Goal: Use online tool/utility: Use online tool/utility

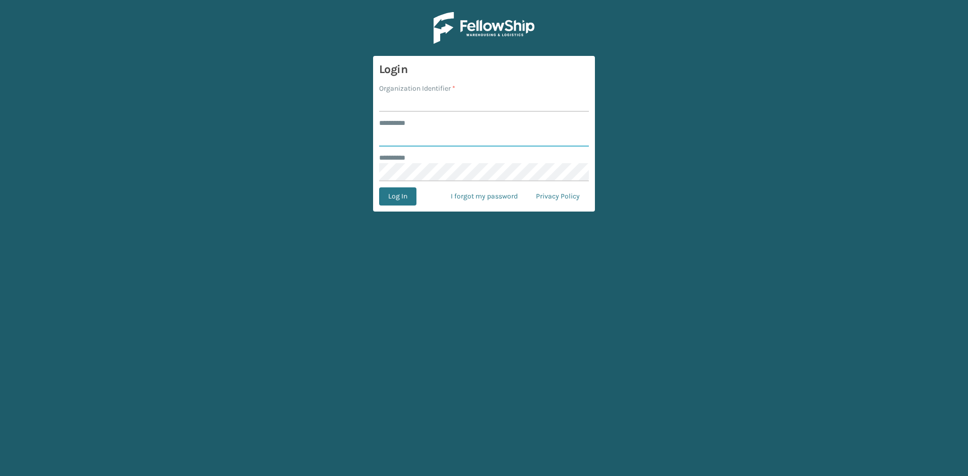
type input "*****"
click at [429, 102] on input "Organization Identifier *" at bounding box center [484, 103] width 210 height 18
type input "SuperAdminOrganization"
click at [393, 195] on button "Log In" at bounding box center [397, 197] width 37 height 18
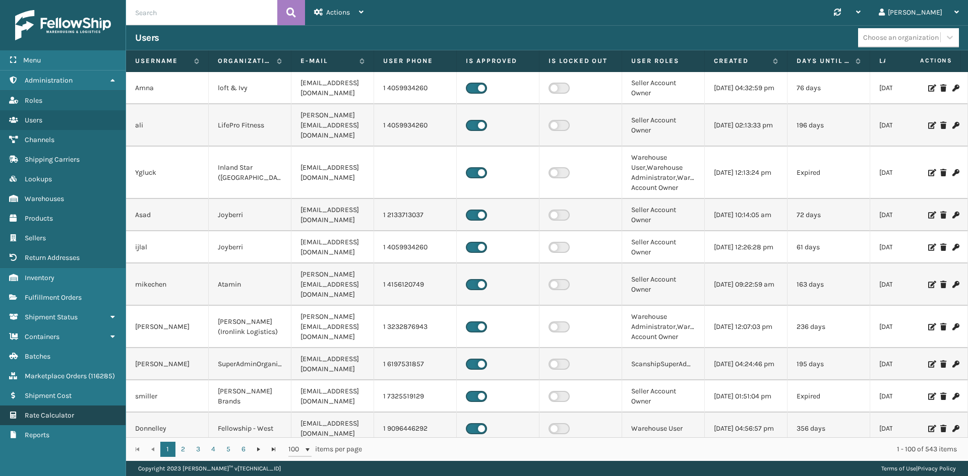
click at [45, 419] on span "Rate Calculator" at bounding box center [49, 415] width 49 height 9
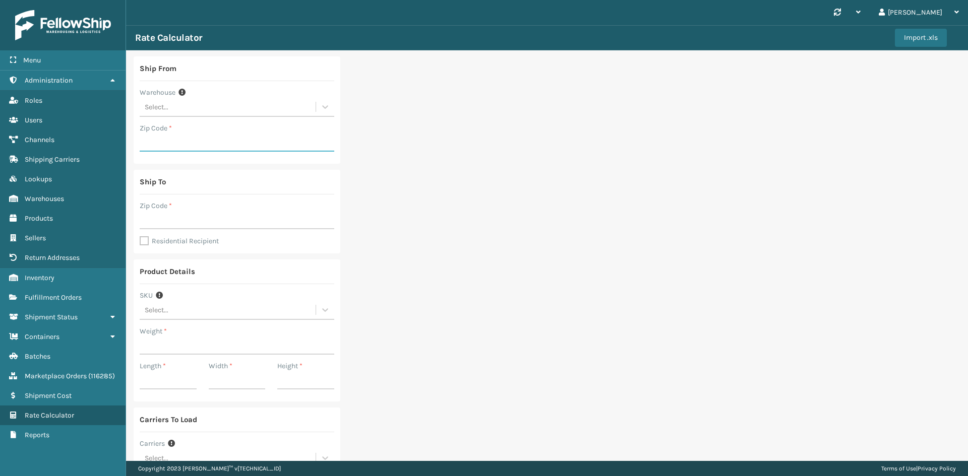
click at [167, 137] on input "Zip Code *" at bounding box center [237, 143] width 195 height 18
type input "08701"
click at [171, 217] on input "Zip Code *" at bounding box center [237, 220] width 195 height 18
type input "46168"
click at [145, 241] on label "Residential Recipient" at bounding box center [179, 241] width 79 height 9
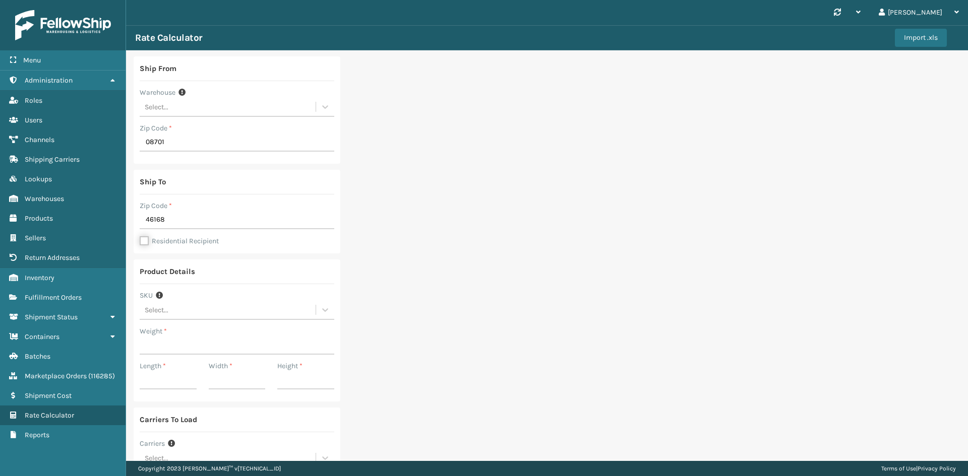
click at [140, 236] on input "Residential Recipient" at bounding box center [140, 235] width 1 height 1
checkbox input "true"
click at [168, 340] on input "Weight *" at bounding box center [237, 346] width 195 height 18
type input "128"
click at [167, 379] on input "Length *" at bounding box center [168, 380] width 57 height 18
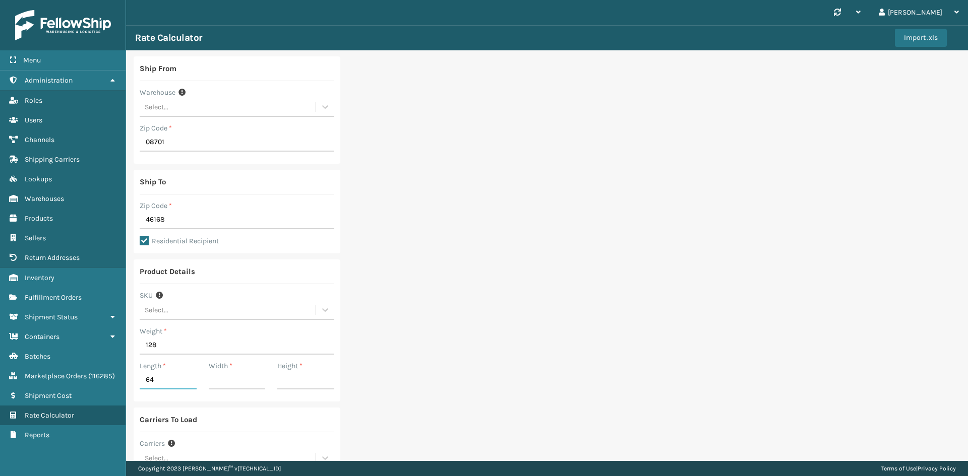
type input "64"
type input "32"
type input "14"
click at [366, 346] on div "Ship From Warehouse Select... Zip Code * 08701 Ship To Zip Code * 46168 Residen…" at bounding box center [547, 301] width 842 height 503
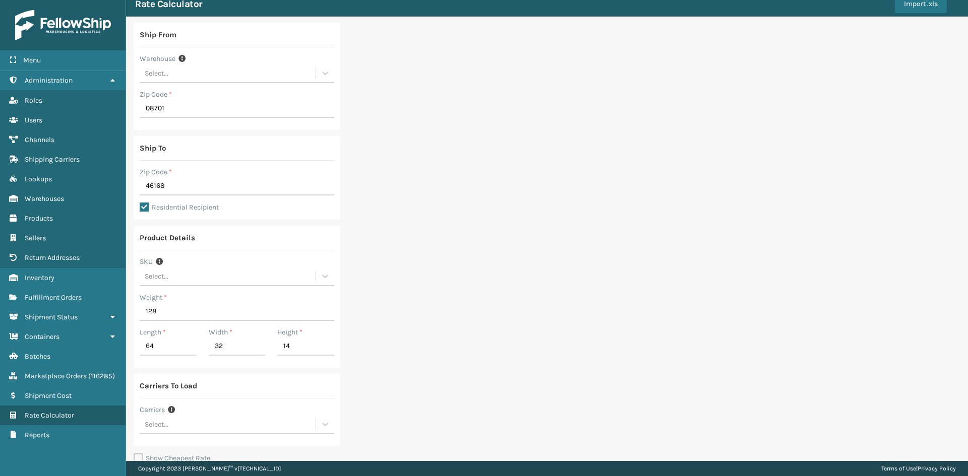
scroll to position [92, 0]
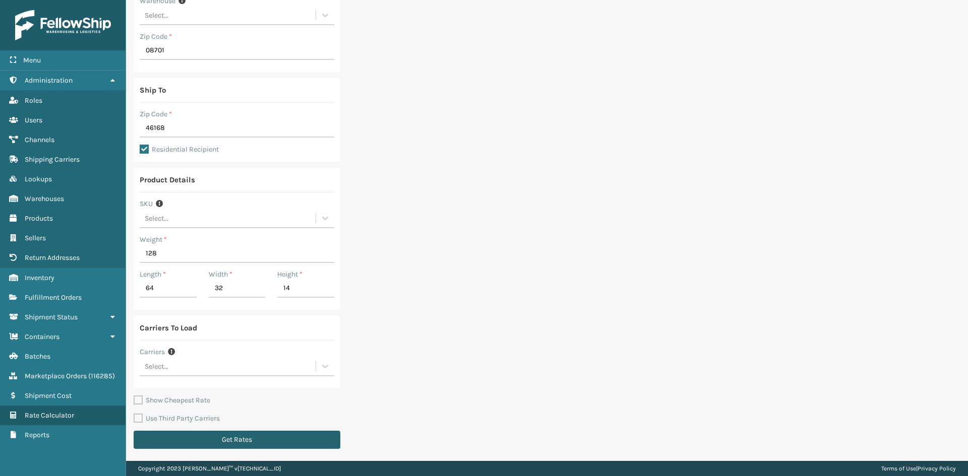
click at [218, 438] on button "Get Rates" at bounding box center [237, 440] width 207 height 18
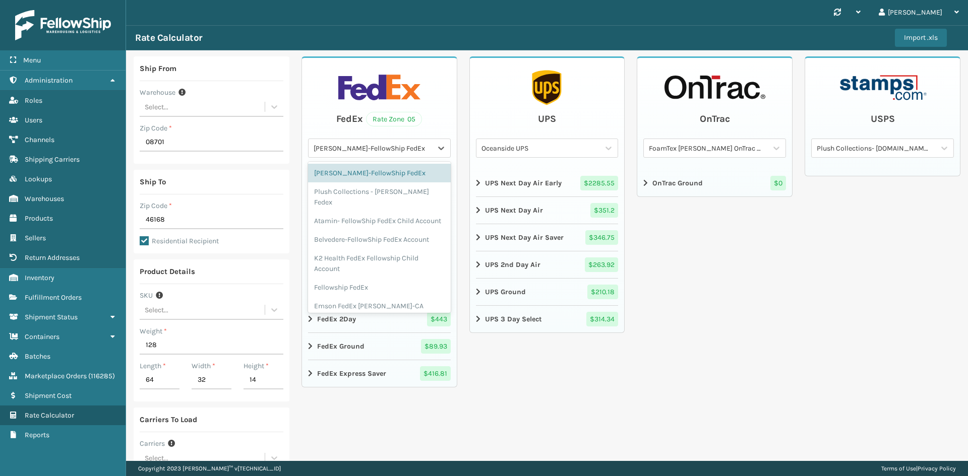
click at [375, 148] on div "[PERSON_NAME]-FellowShip FedEx" at bounding box center [373, 148] width 119 height 11
click at [352, 285] on div "Fellowship FedEx" at bounding box center [379, 287] width 143 height 19
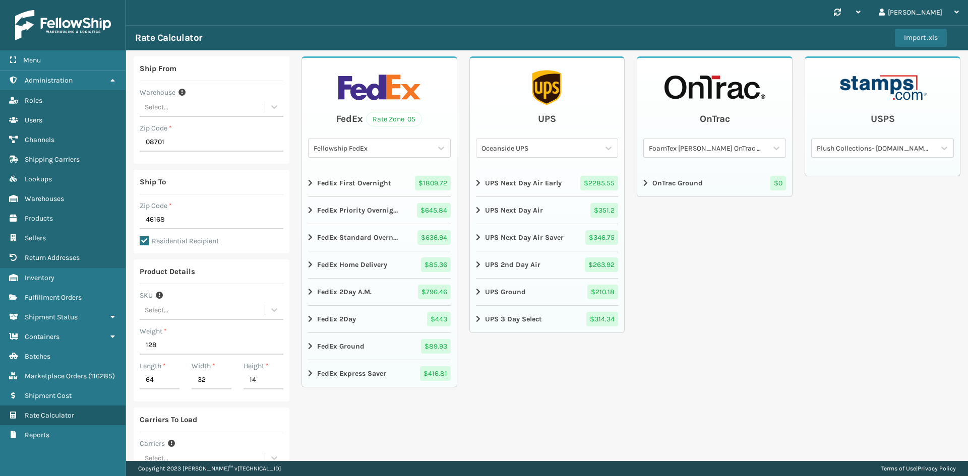
click at [308, 343] on icon at bounding box center [311, 347] width 6 height 8
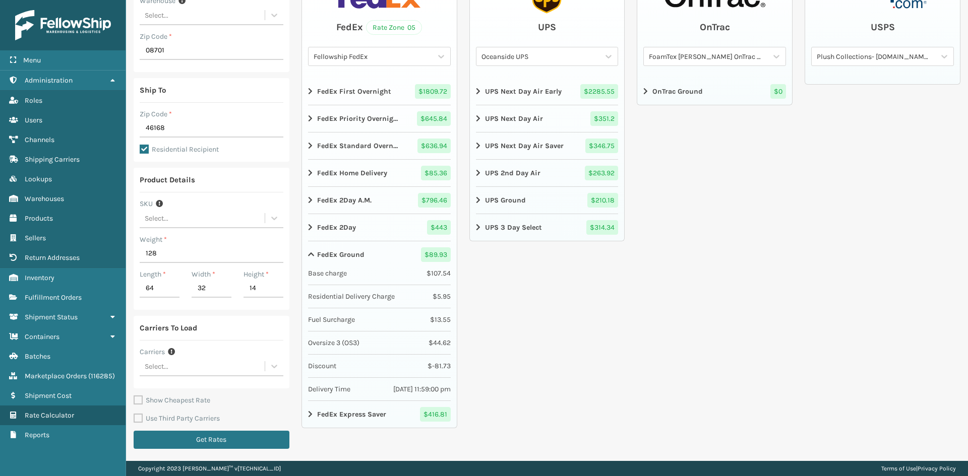
click at [308, 172] on icon at bounding box center [311, 173] width 6 height 8
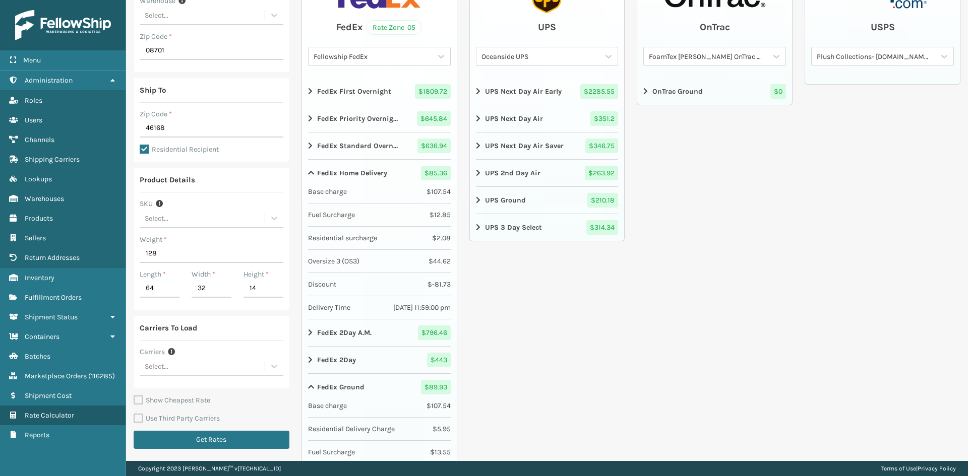
click at [536, 60] on div "Oceanside UPS" at bounding box center [540, 56] width 119 height 11
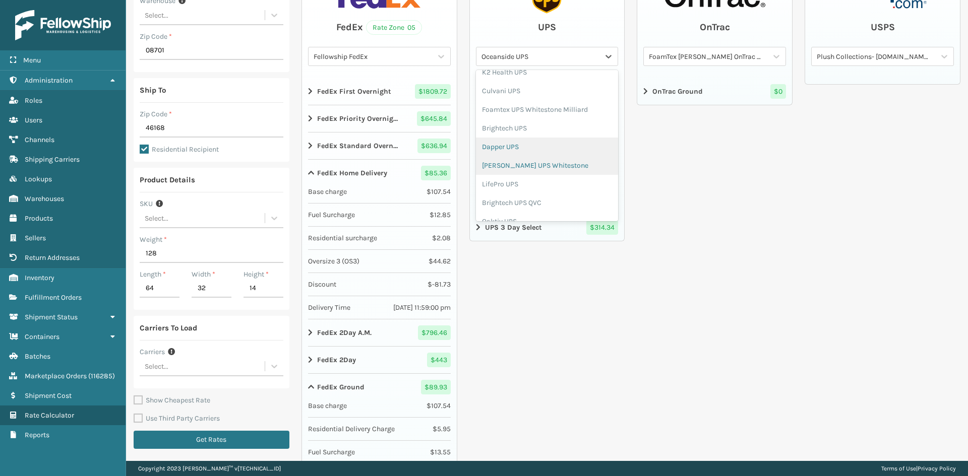
scroll to position [252, 0]
click at [540, 165] on div "[PERSON_NAME] UPS Whitestone" at bounding box center [547, 165] width 143 height 19
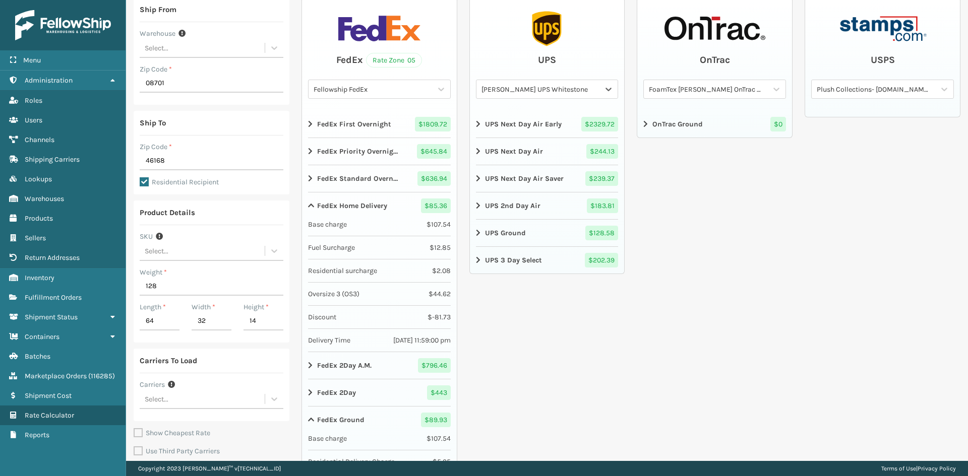
scroll to position [41, 0]
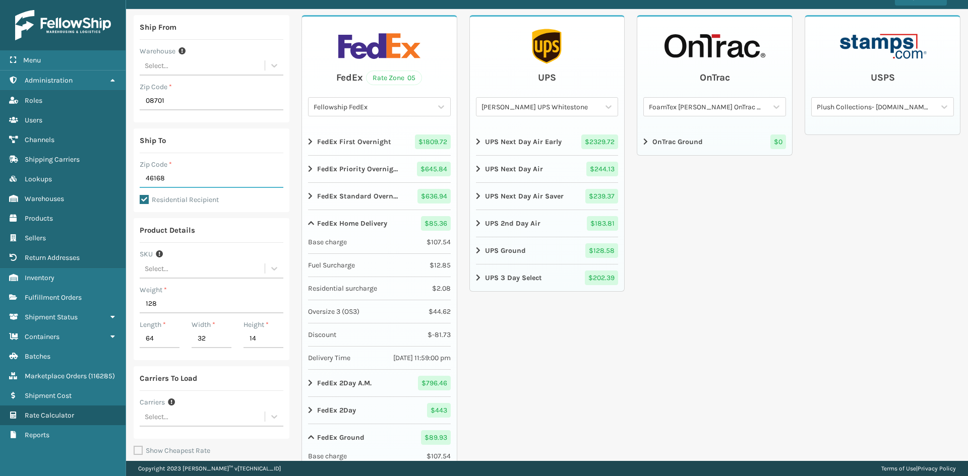
click at [174, 175] on input "46168" at bounding box center [212, 179] width 144 height 18
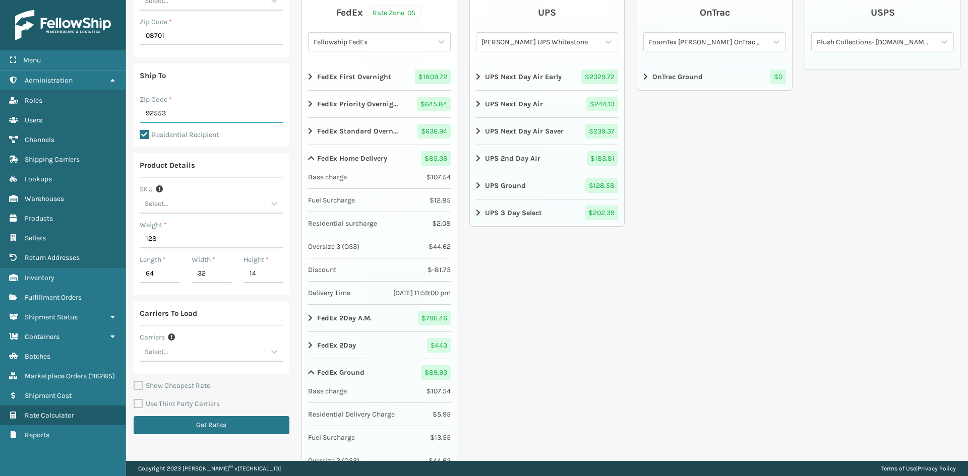
scroll to position [193, 0]
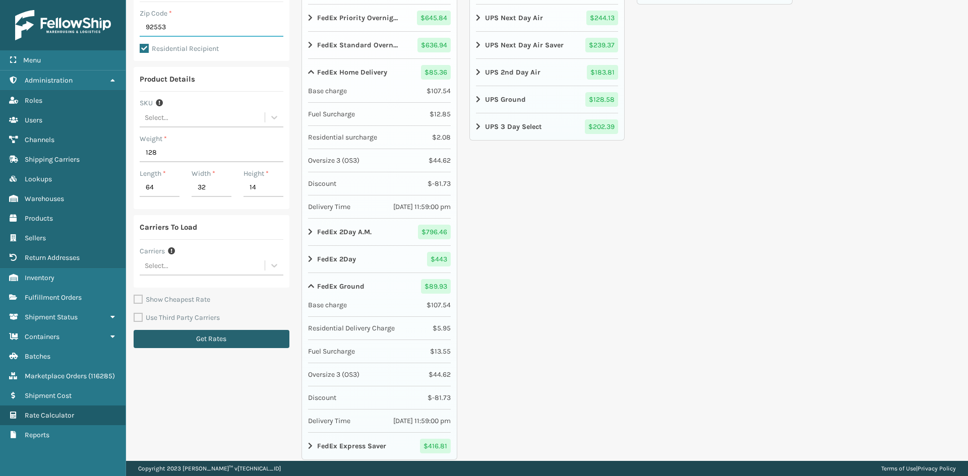
type input "92553"
click at [182, 343] on button "Get Rates" at bounding box center [212, 339] width 156 height 18
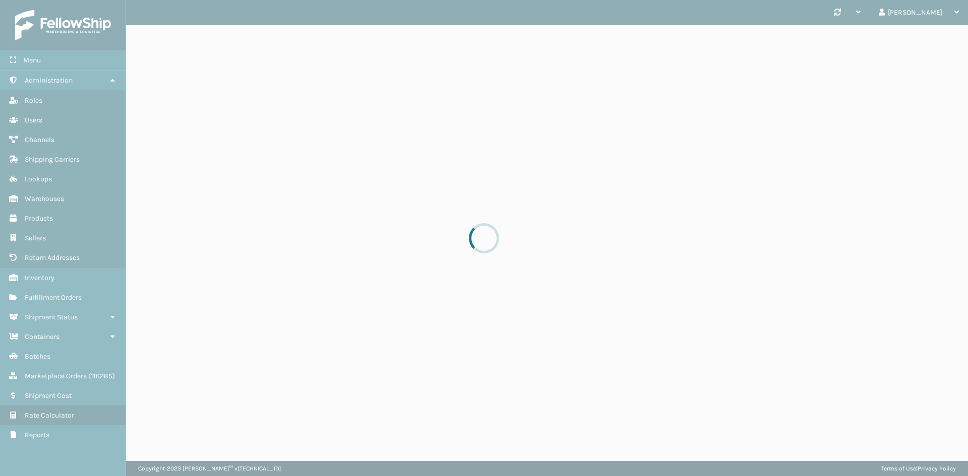
scroll to position [0, 0]
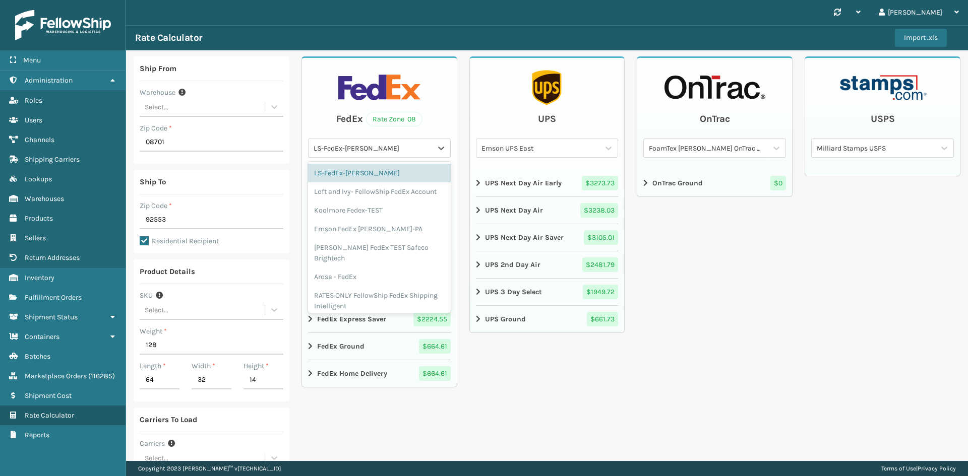
click at [339, 147] on div "LS-FedEx-[PERSON_NAME]" at bounding box center [373, 148] width 119 height 11
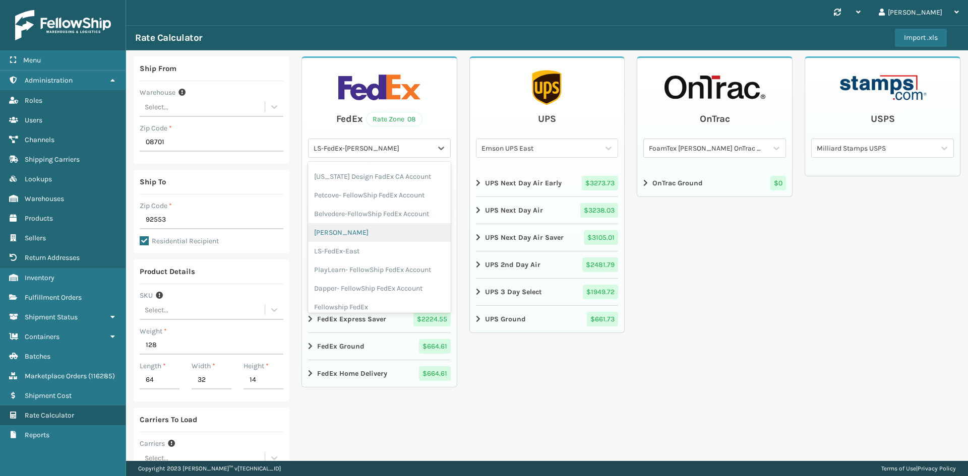
click at [375, 224] on div "[PERSON_NAME]" at bounding box center [379, 232] width 143 height 19
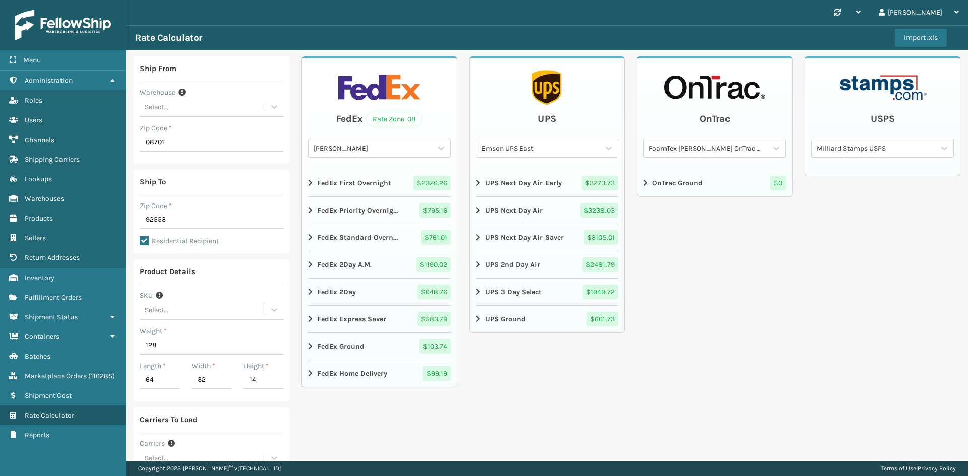
click at [311, 375] on icon at bounding box center [311, 374] width 6 height 8
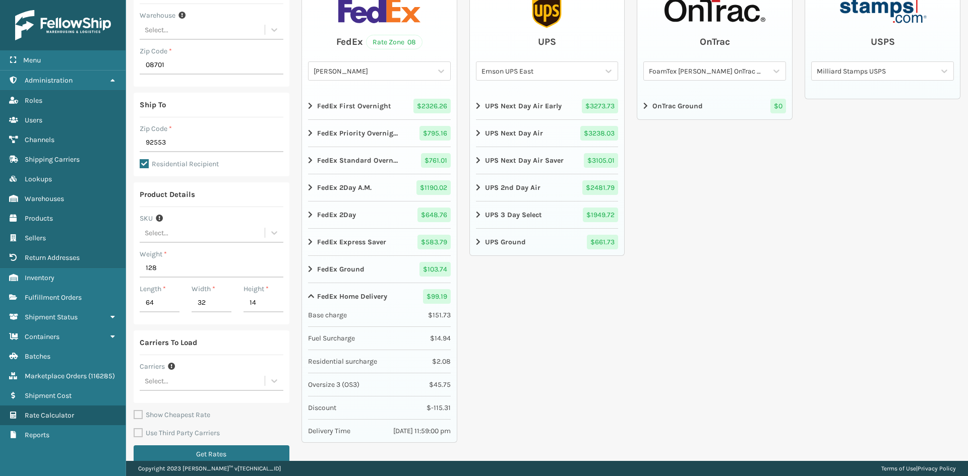
scroll to position [92, 0]
